Goal: Information Seeking & Learning: Check status

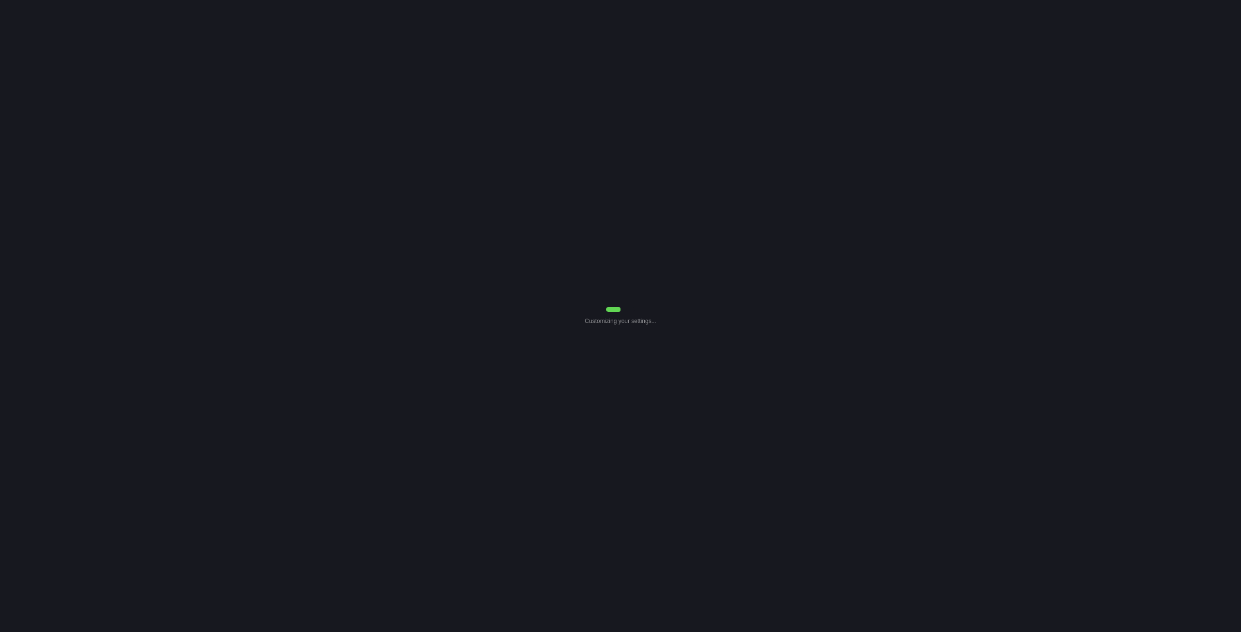
select select "7"
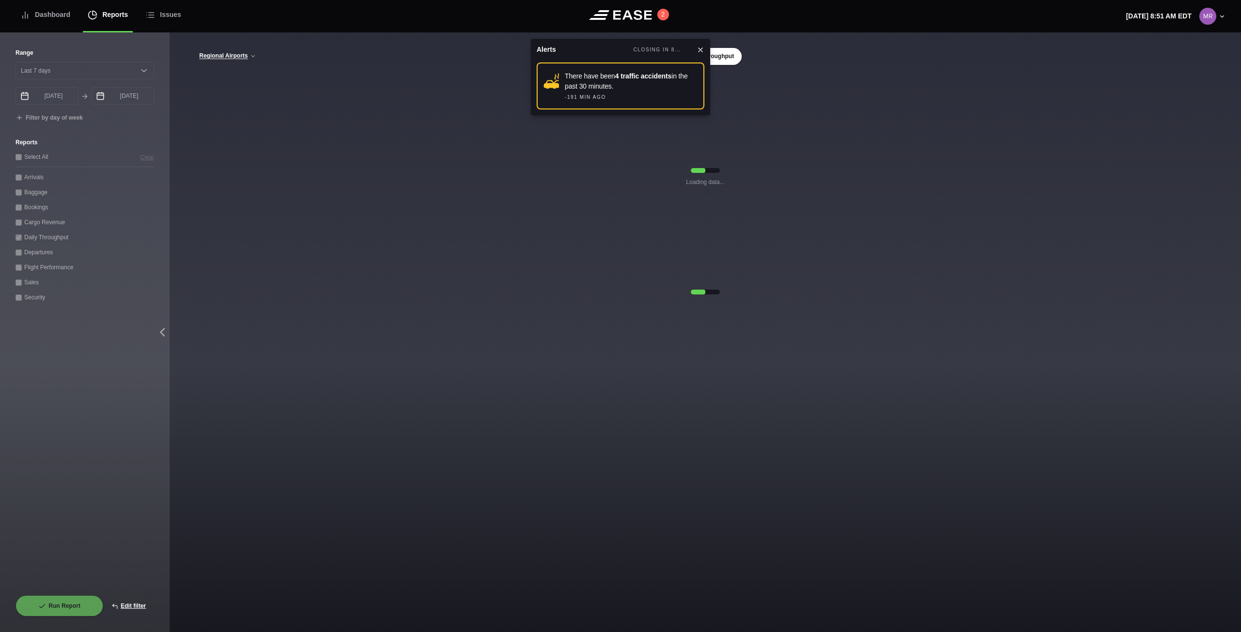
click at [697, 47] on icon at bounding box center [700, 50] width 8 height 8
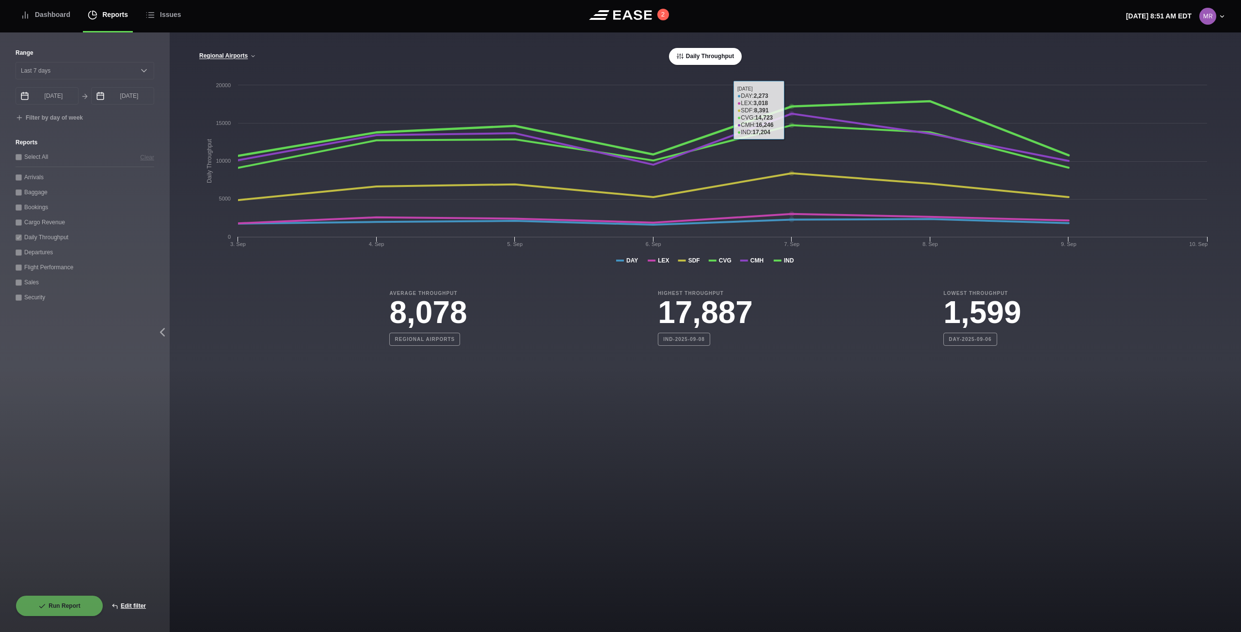
click at [822, 65] on div "Regional Airports Regional Airports CVG Only All Airports Daily Throughput Crea…" at bounding box center [705, 197] width 1013 height 298
